Goal: Information Seeking & Learning: Find specific fact

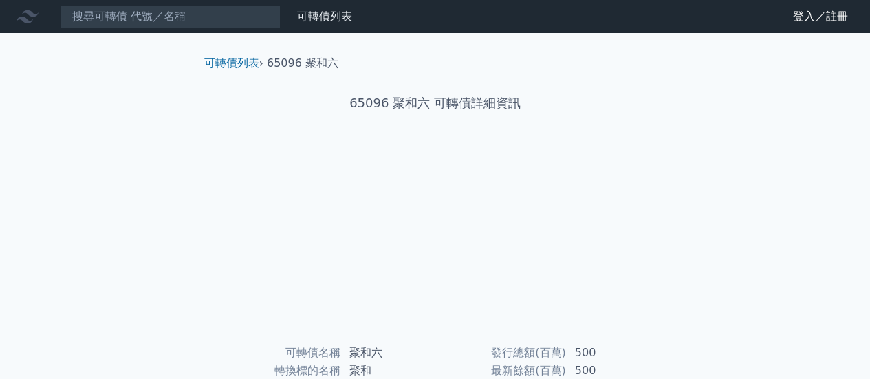
scroll to position [257, 0]
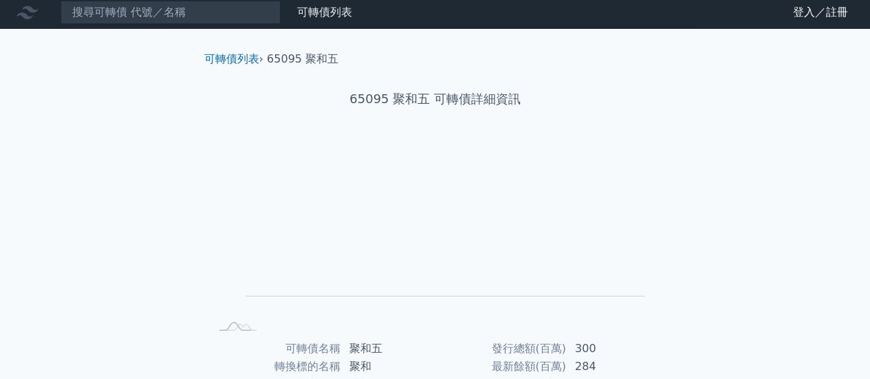
scroll to position [206, 0]
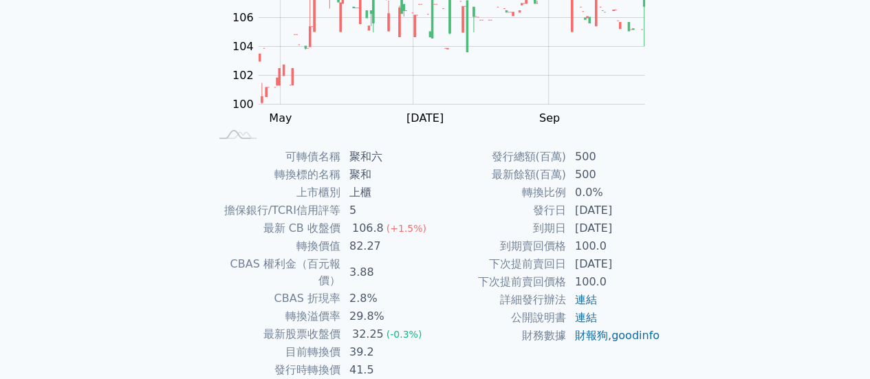
scroll to position [206, 0]
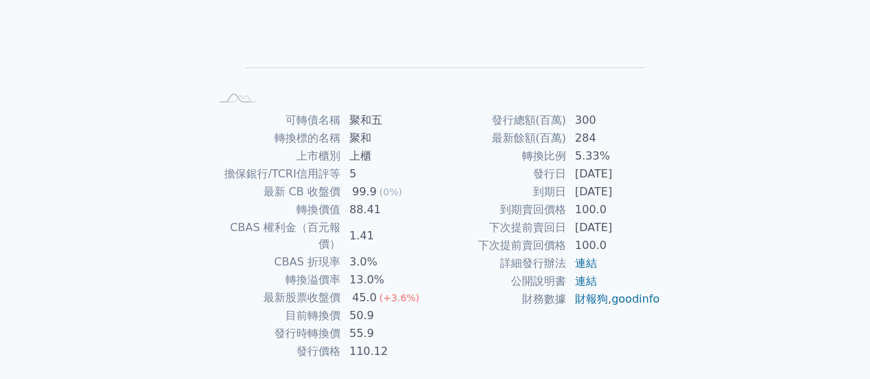
scroll to position [257, 0]
